Goal: Task Accomplishment & Management: Use online tool/utility

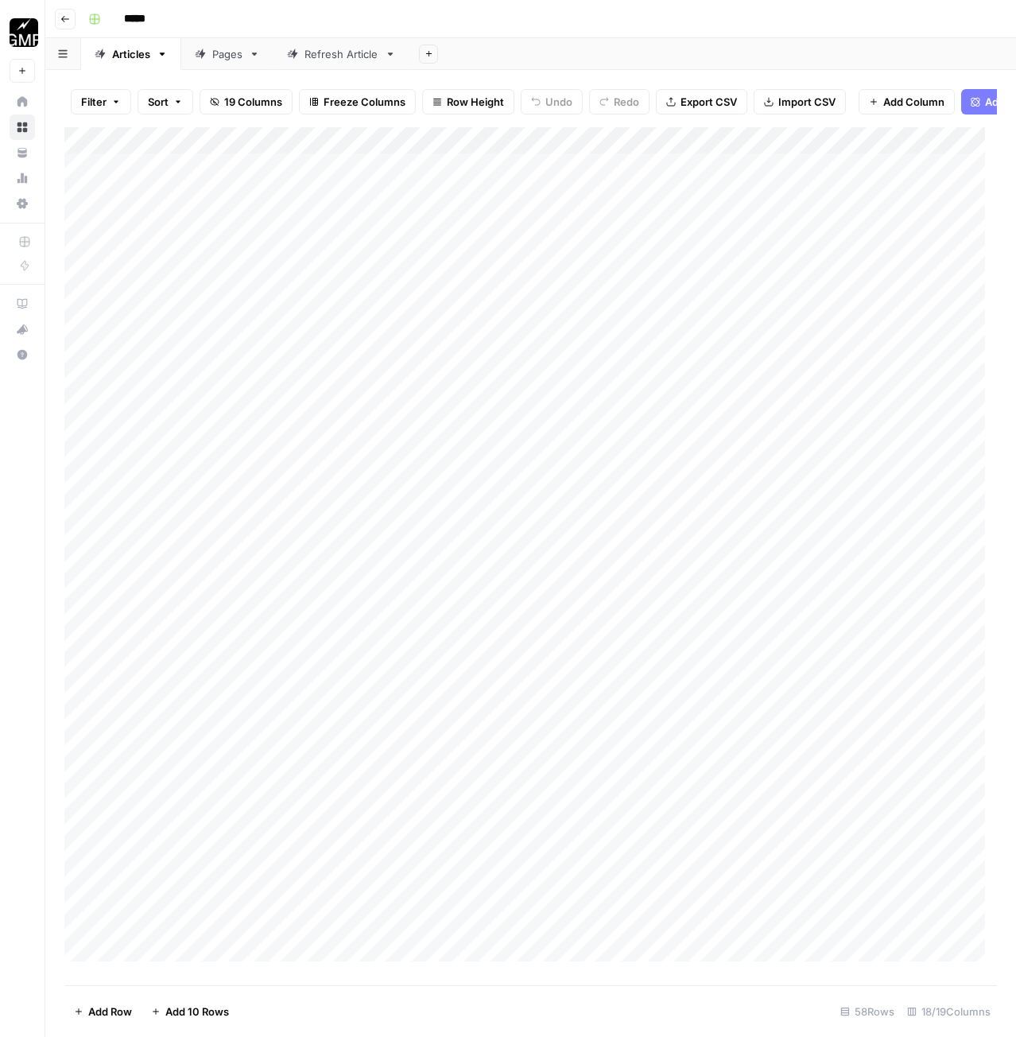
click at [76, 20] on header "Go back *****" at bounding box center [530, 19] width 971 height 38
click at [73, 16] on button "Go back" at bounding box center [65, 19] width 21 height 21
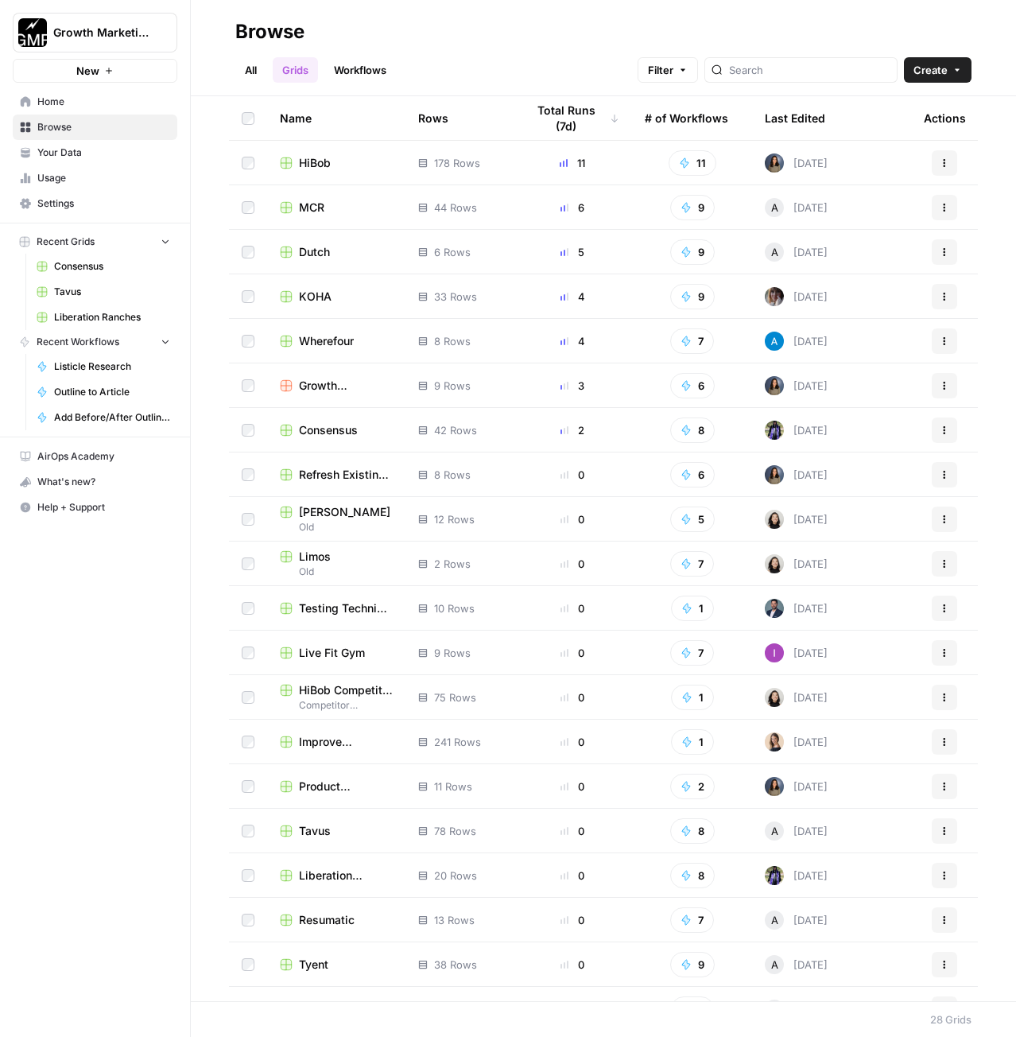
click at [128, 309] on link "Liberation Ranches" at bounding box center [103, 316] width 148 height 25
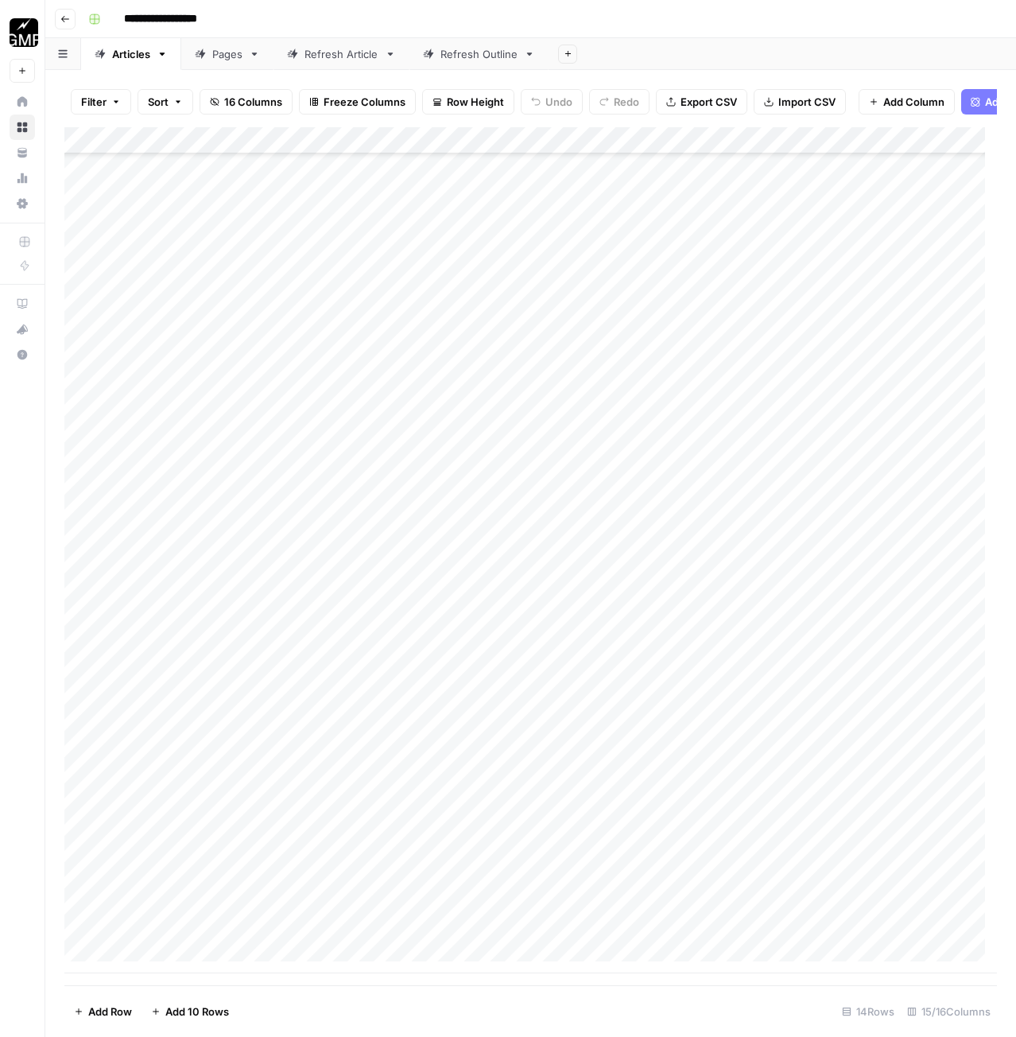
scroll to position [198, 0]
click at [222, 56] on div "Pages" at bounding box center [227, 54] width 30 height 16
click at [375, 52] on div "Refresh Article" at bounding box center [341, 54] width 74 height 16
click at [174, 284] on div "Add Column" at bounding box center [530, 207] width 932 height 161
type textarea "**********"
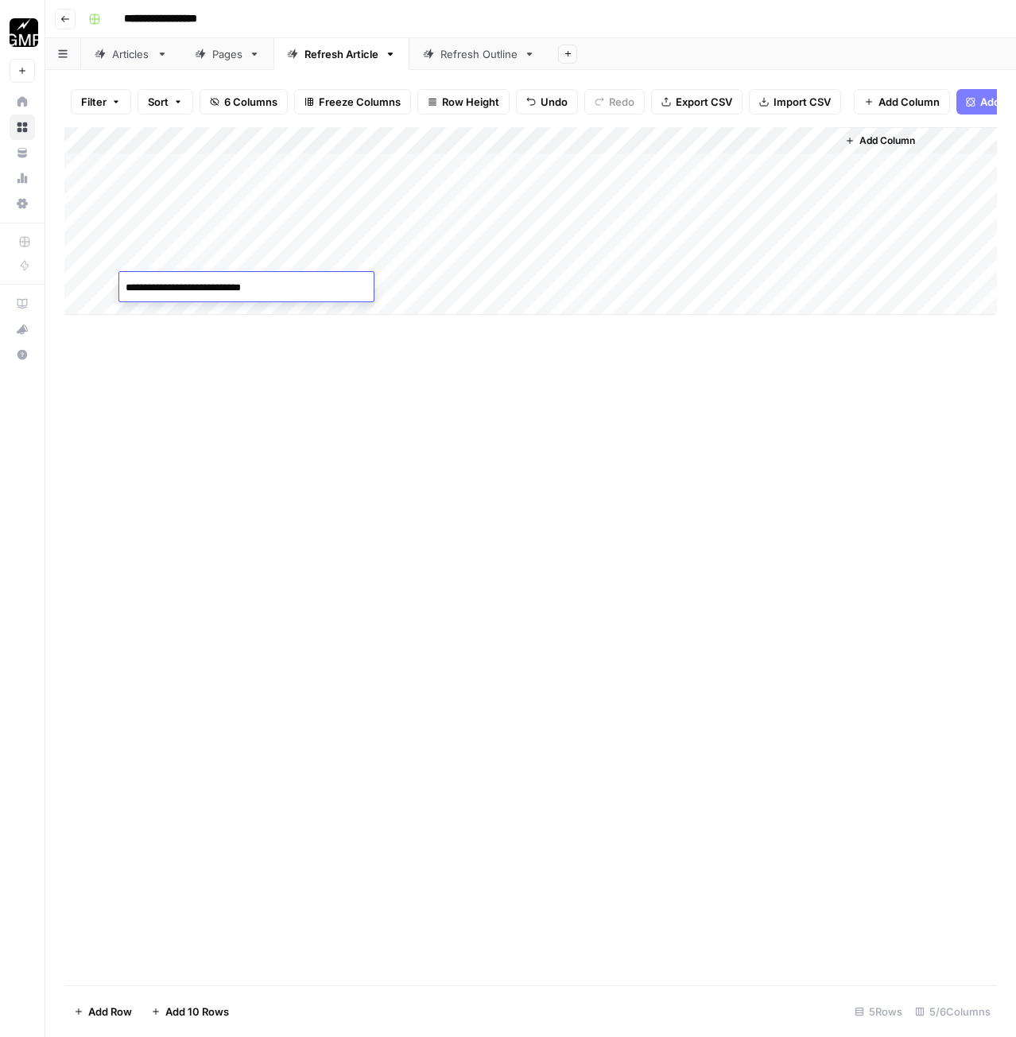
click at [384, 286] on div "Add Column" at bounding box center [530, 221] width 932 height 188
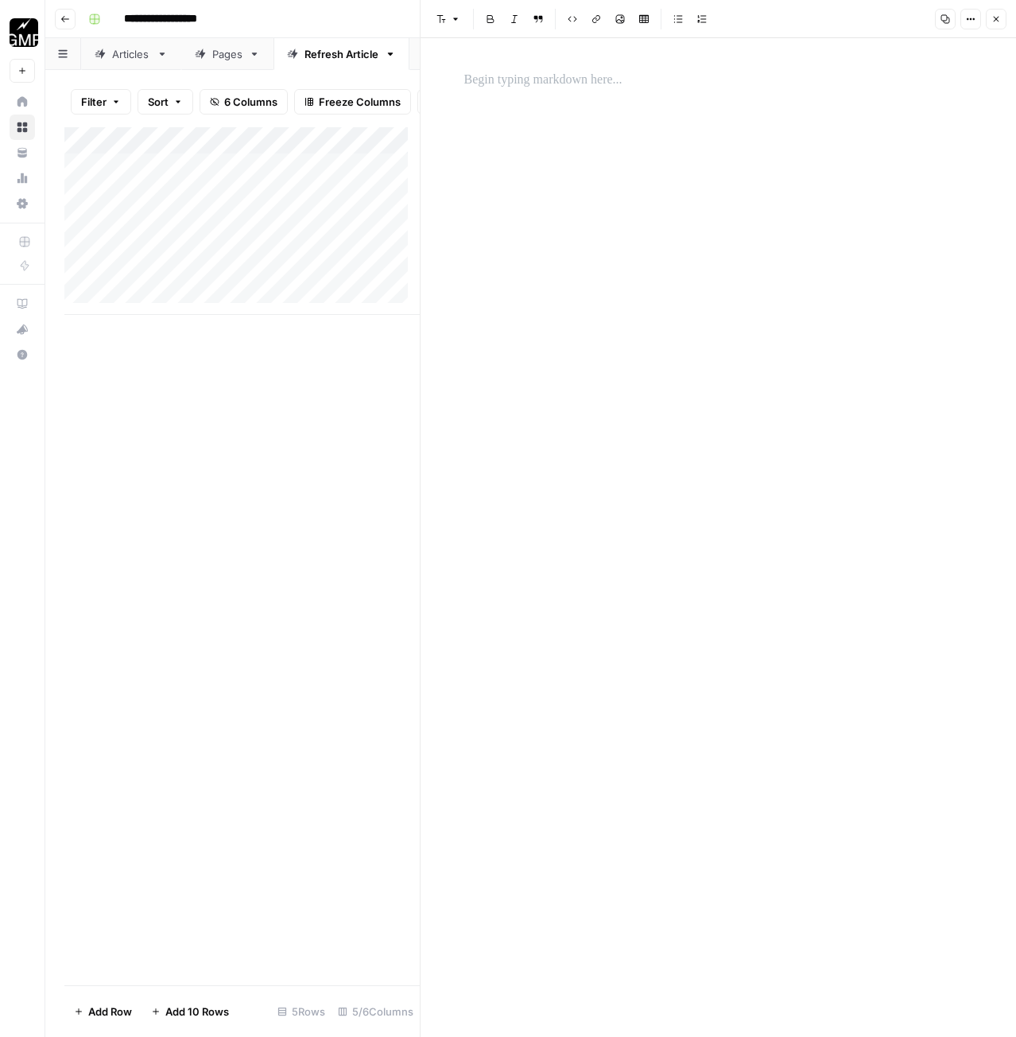
scroll to position [1463, 0]
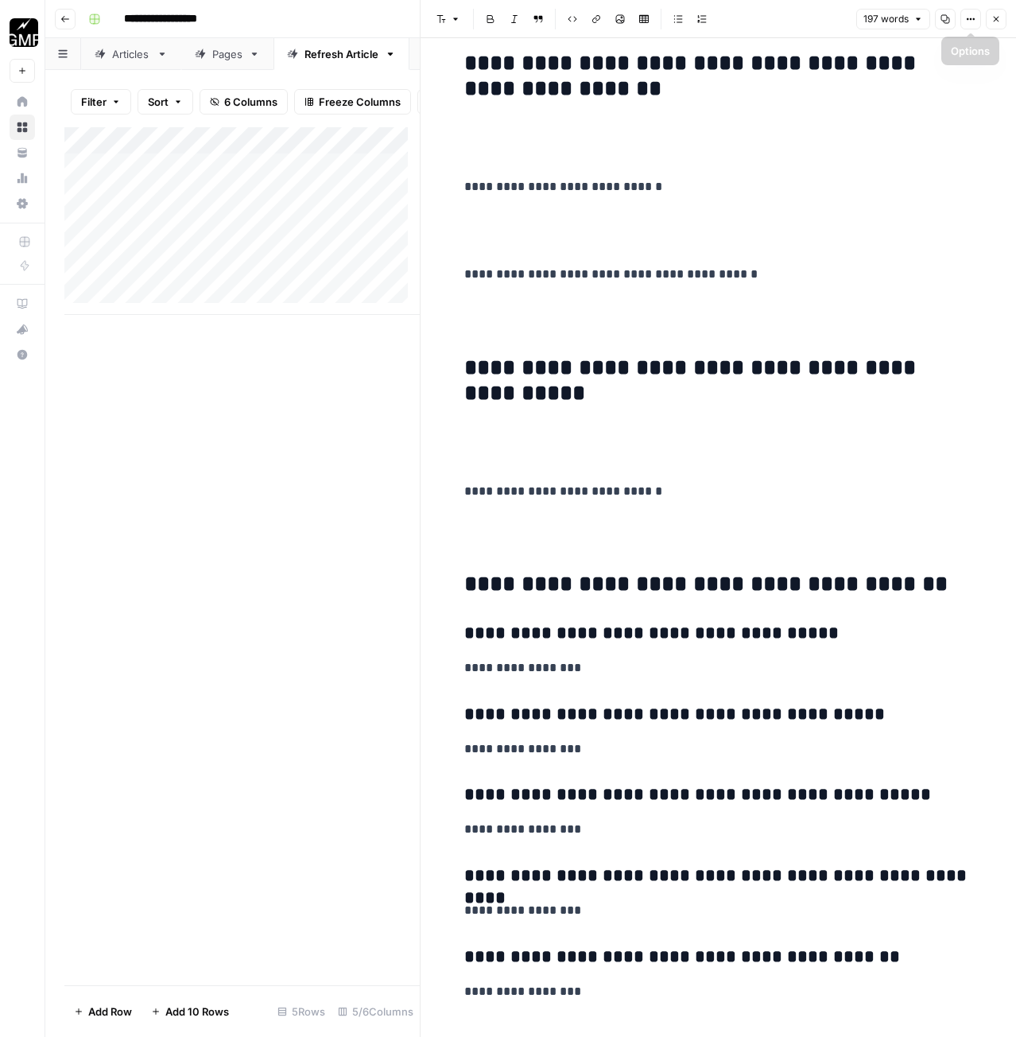
click at [994, 21] on icon "button" at bounding box center [997, 20] width 6 height 6
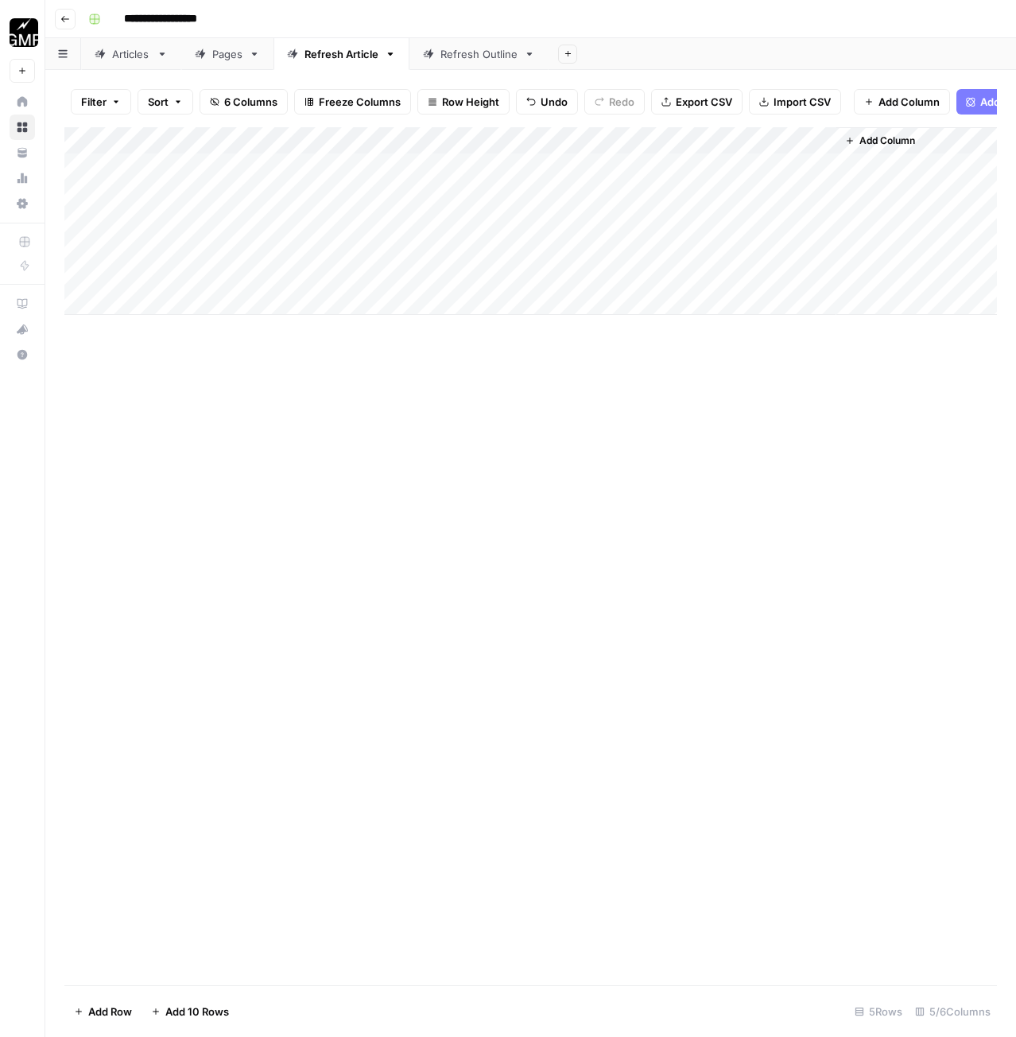
click at [474, 283] on div "Add Column" at bounding box center [530, 221] width 932 height 188
click at [175, 315] on div "Add Column" at bounding box center [530, 221] width 932 height 188
type textarea "**********"
click at [308, 452] on div "Add Column" at bounding box center [530, 556] width 932 height 858
click at [309, 307] on div "Add Column" at bounding box center [530, 234] width 932 height 215
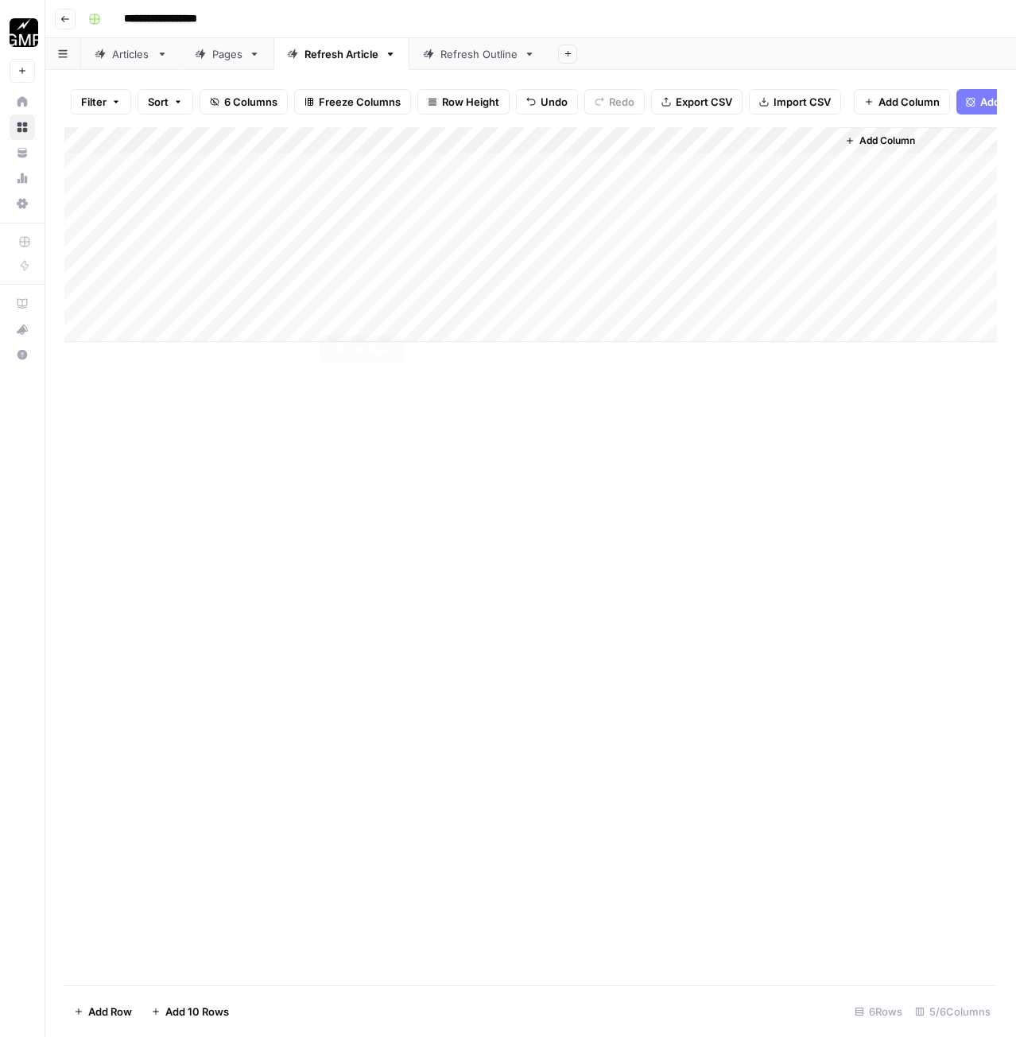
click at [386, 315] on div "Add Column" at bounding box center [530, 234] width 932 height 215
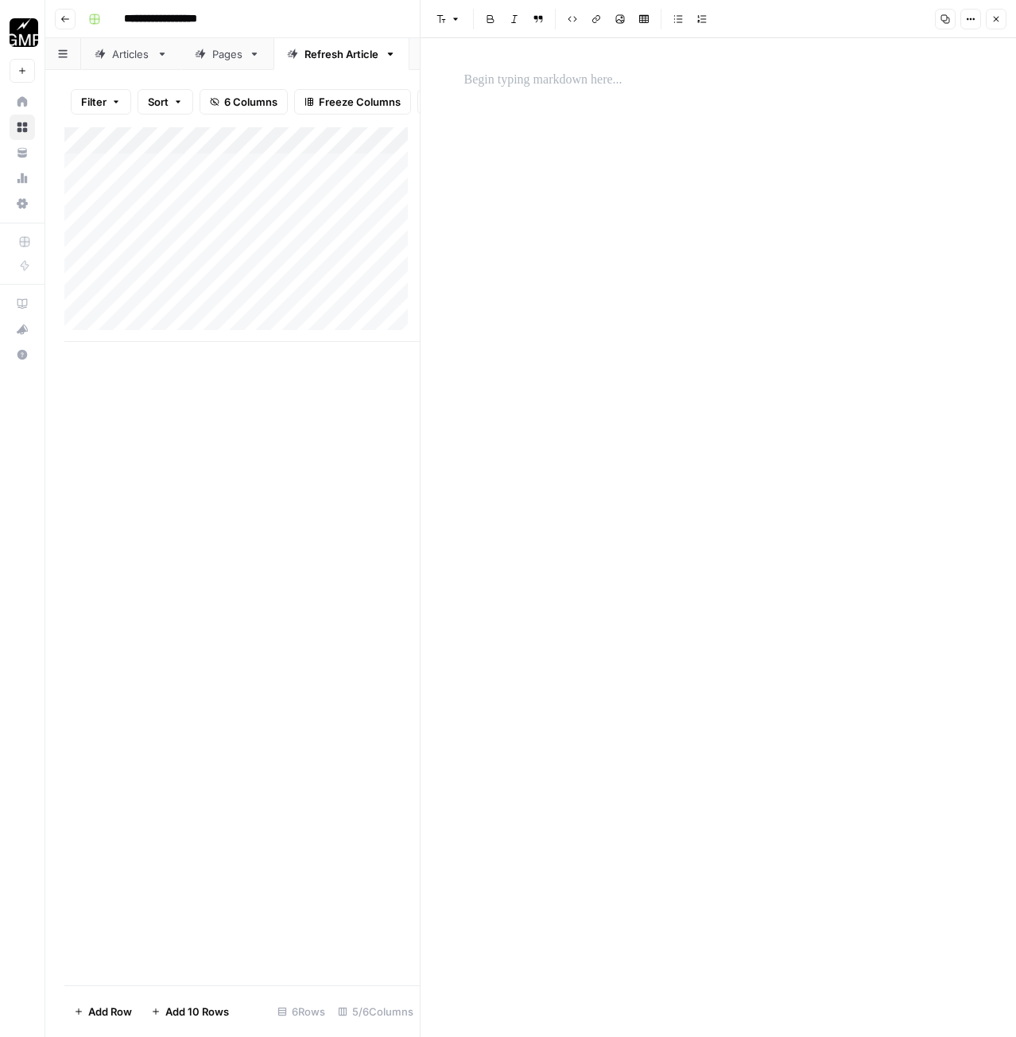
scroll to position [1407, 0]
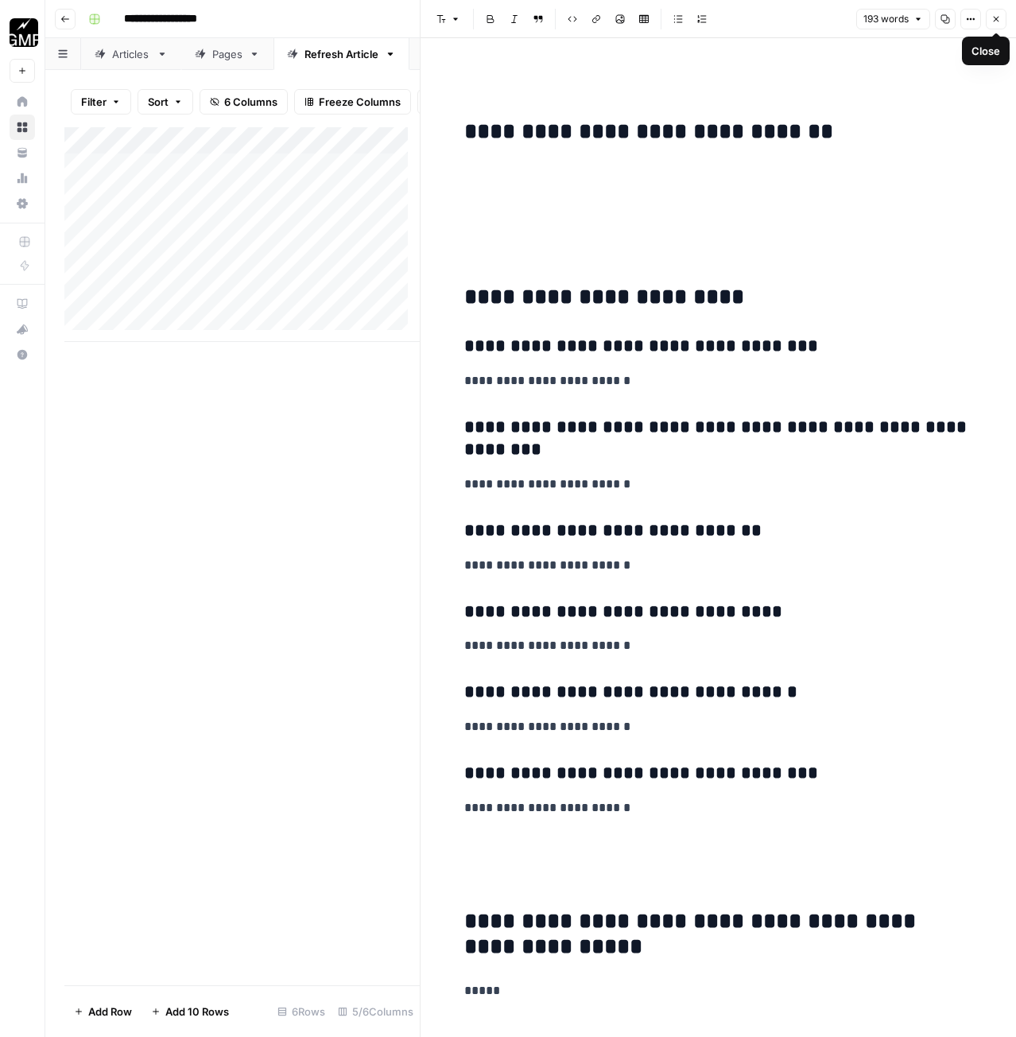
click at [990, 17] on button "Close" at bounding box center [996, 19] width 21 height 21
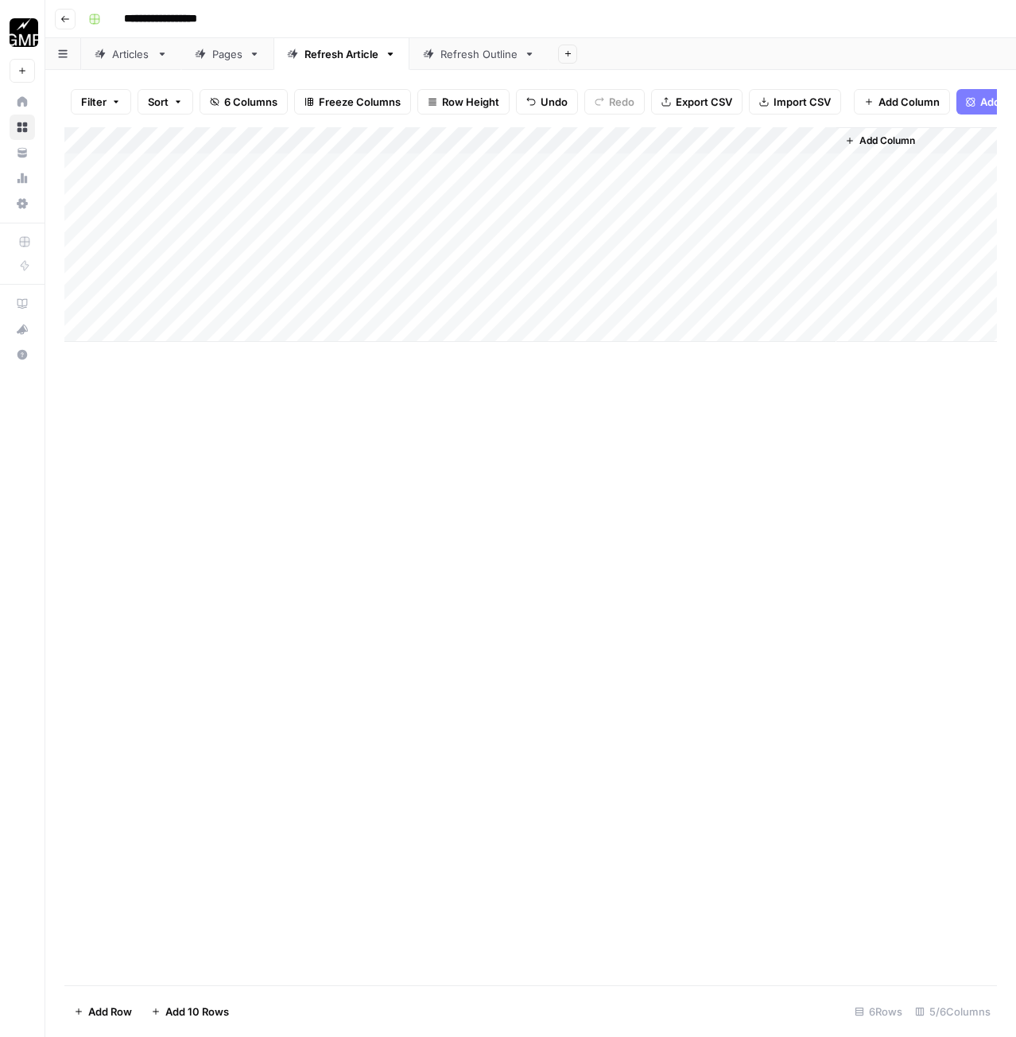
click at [470, 311] on div "Add Column" at bounding box center [530, 234] width 932 height 215
click at [600, 413] on div "Add Column" at bounding box center [530, 556] width 932 height 858
